Goal: Task Accomplishment & Management: Use online tool/utility

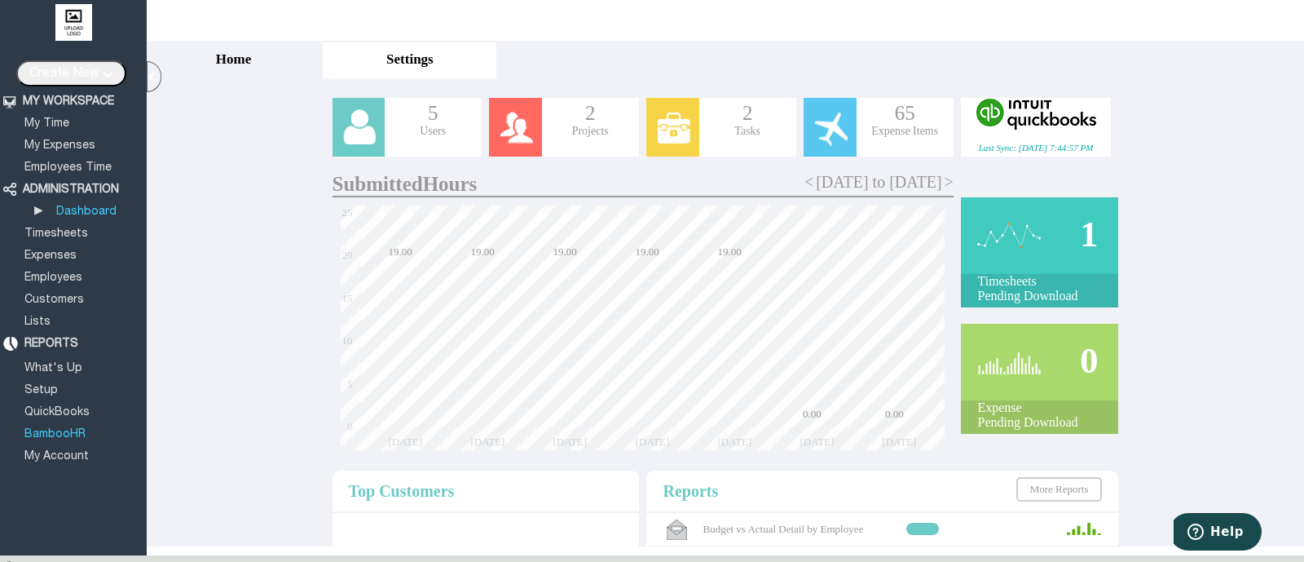
click at [73, 431] on link "BambooHR" at bounding box center [55, 434] width 66 height 11
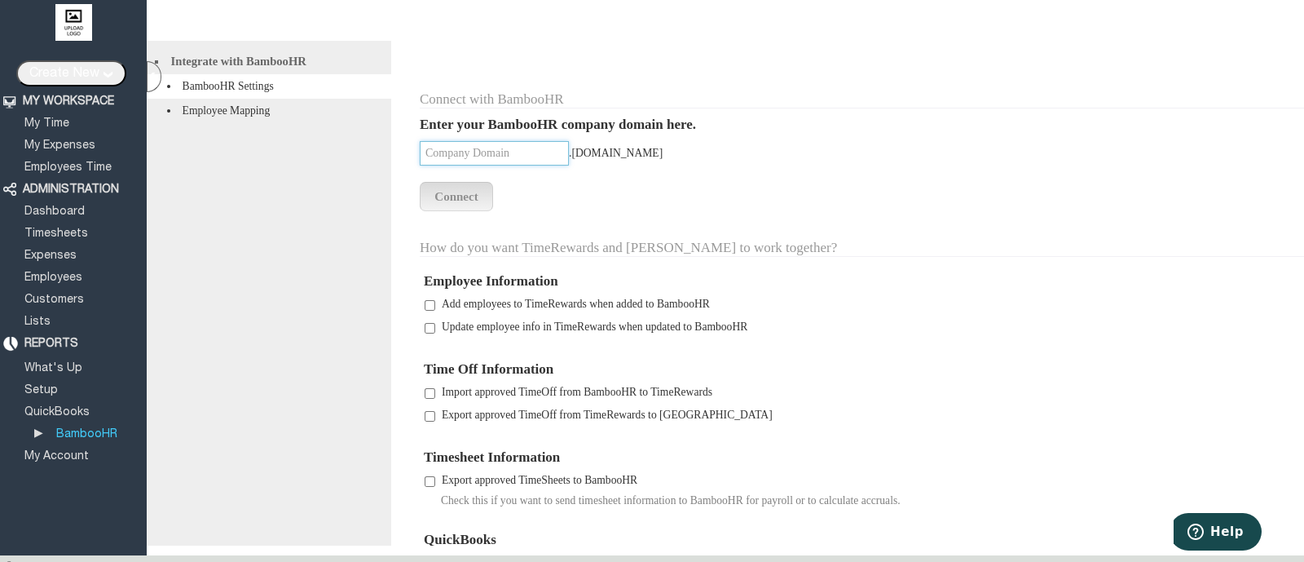
click at [489, 154] on input "text" at bounding box center [494, 153] width 149 height 24
type input "[PERSON_NAME]"
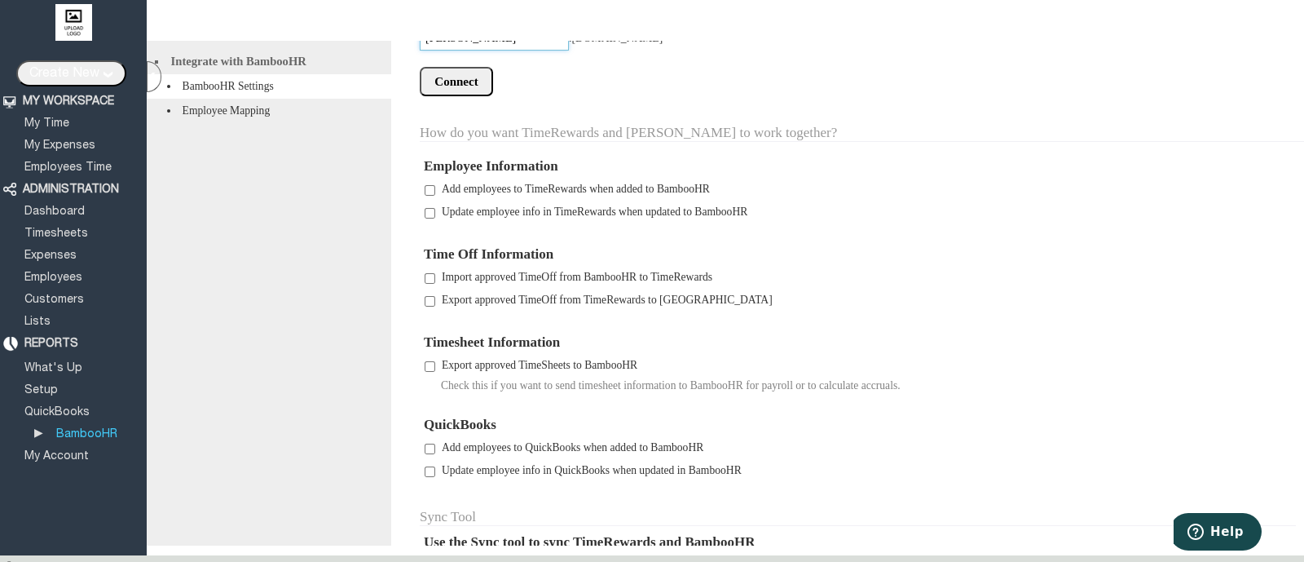
scroll to position [117, 0]
click at [267, 119] on li "Employee Mapping" at bounding box center [269, 111] width 245 height 24
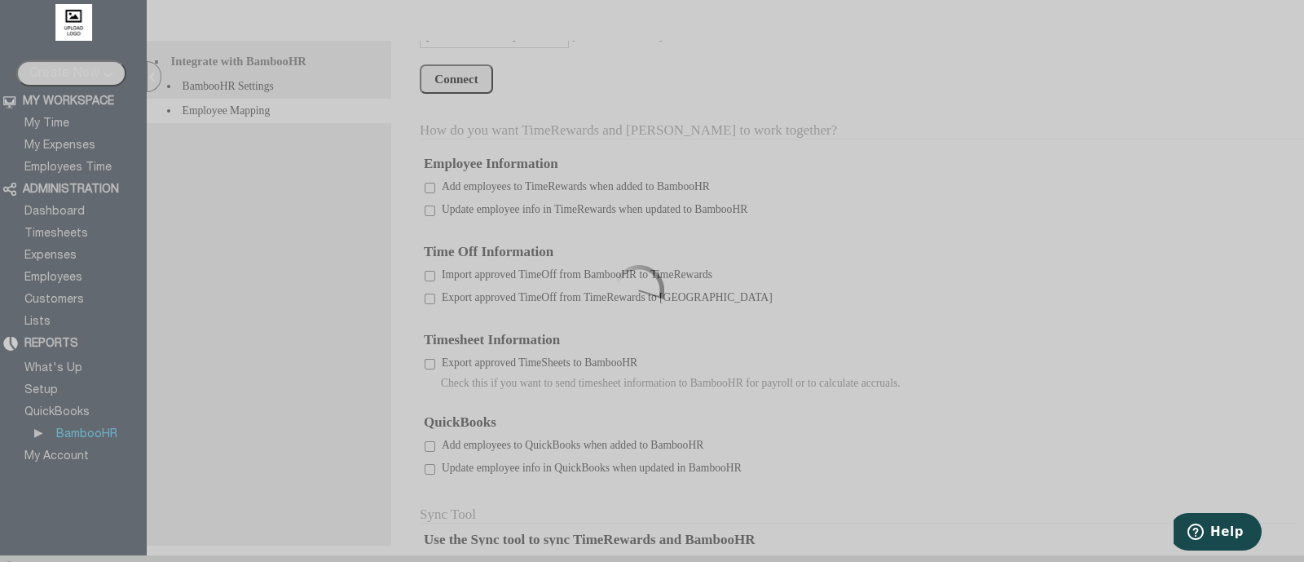
scroll to position [0, 0]
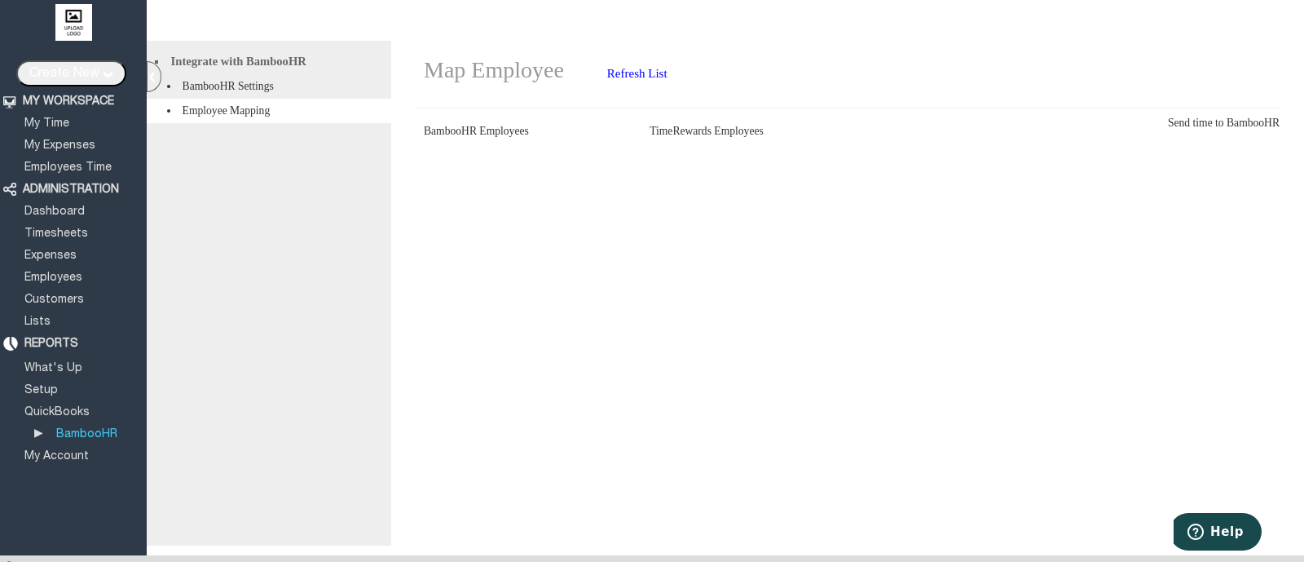
click at [662, 80] on link "Refresh List" at bounding box center [637, 73] width 65 height 13
click at [675, 290] on div "Map Employee Refresh List BambooHR Employees TimeRewards Employees Add all empl…" at bounding box center [847, 293] width 913 height 504
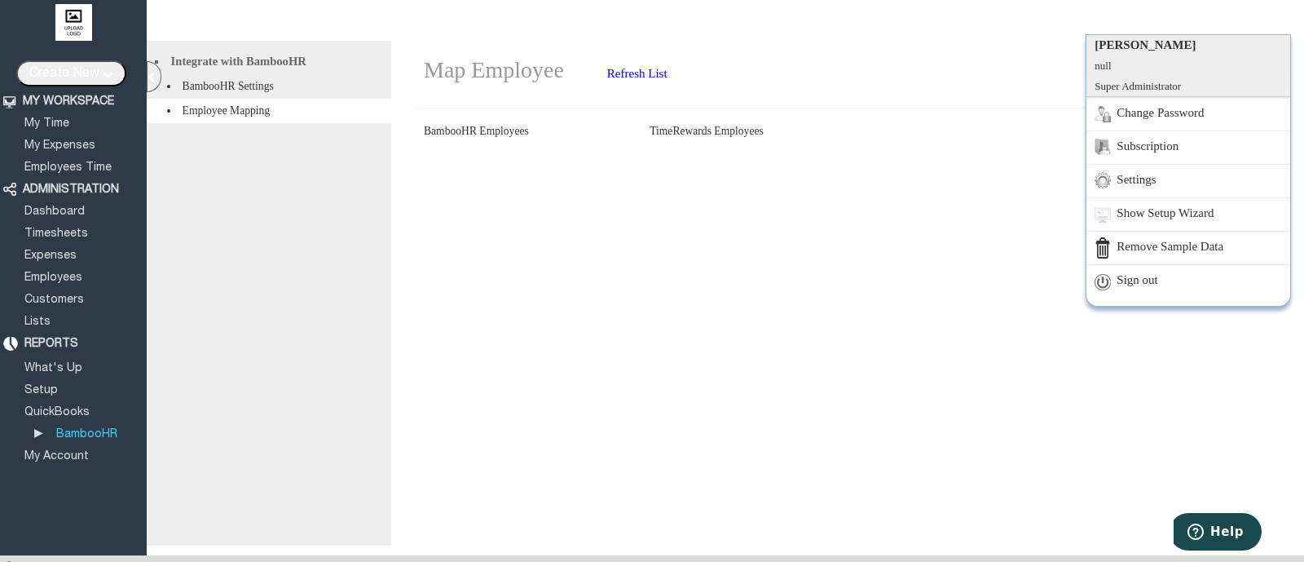
click at [1280, 25] on div "[PERSON_NAME], [PERSON_NAME] Super Administrator Change Password Subscription S…" at bounding box center [1282, 21] width 18 height 26
click at [1143, 281] on link "Sign out" at bounding box center [1188, 280] width 204 height 33
